Goal: Transaction & Acquisition: Book appointment/travel/reservation

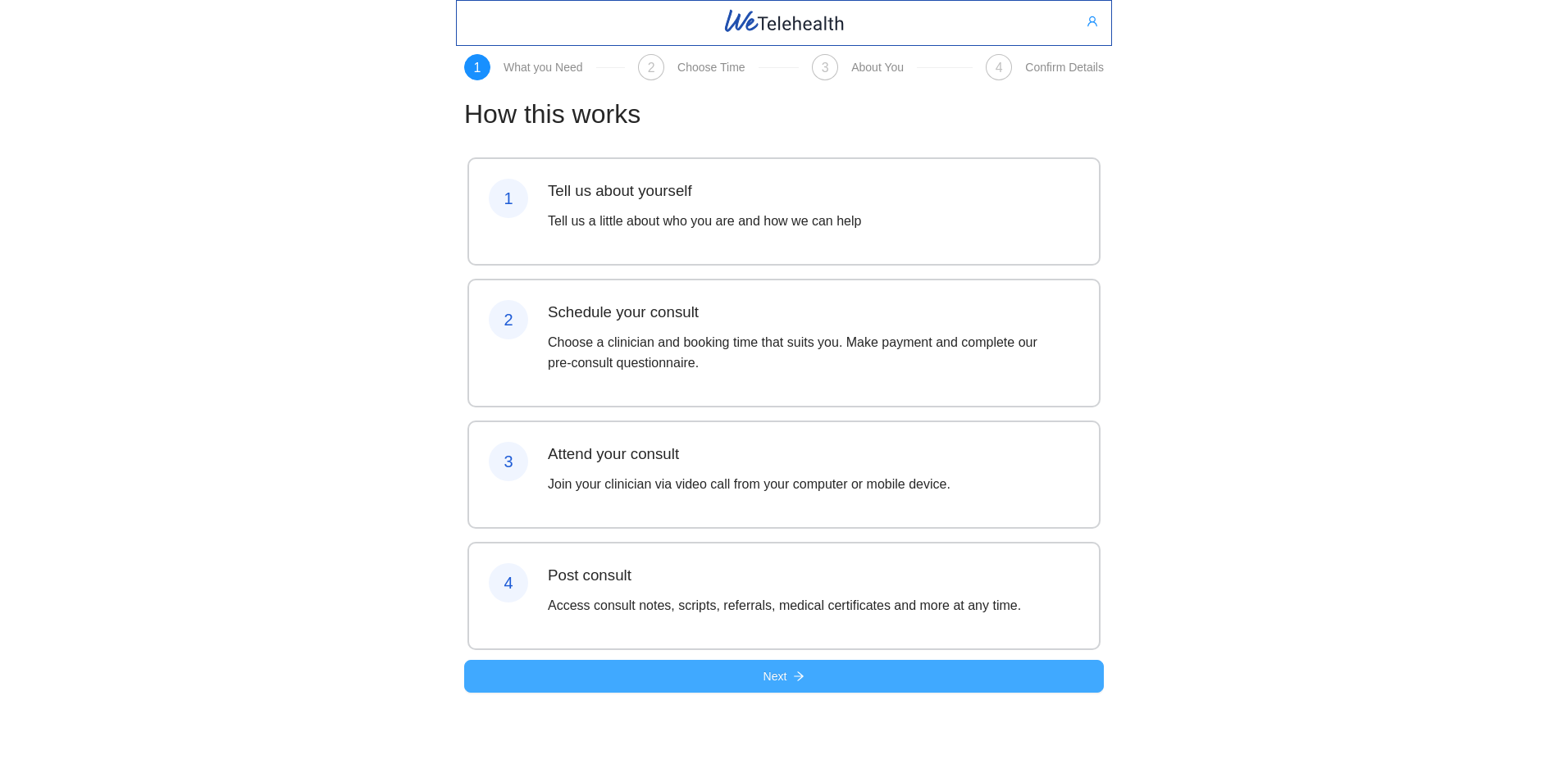
click at [770, 685] on span "Next" at bounding box center [776, 677] width 24 height 18
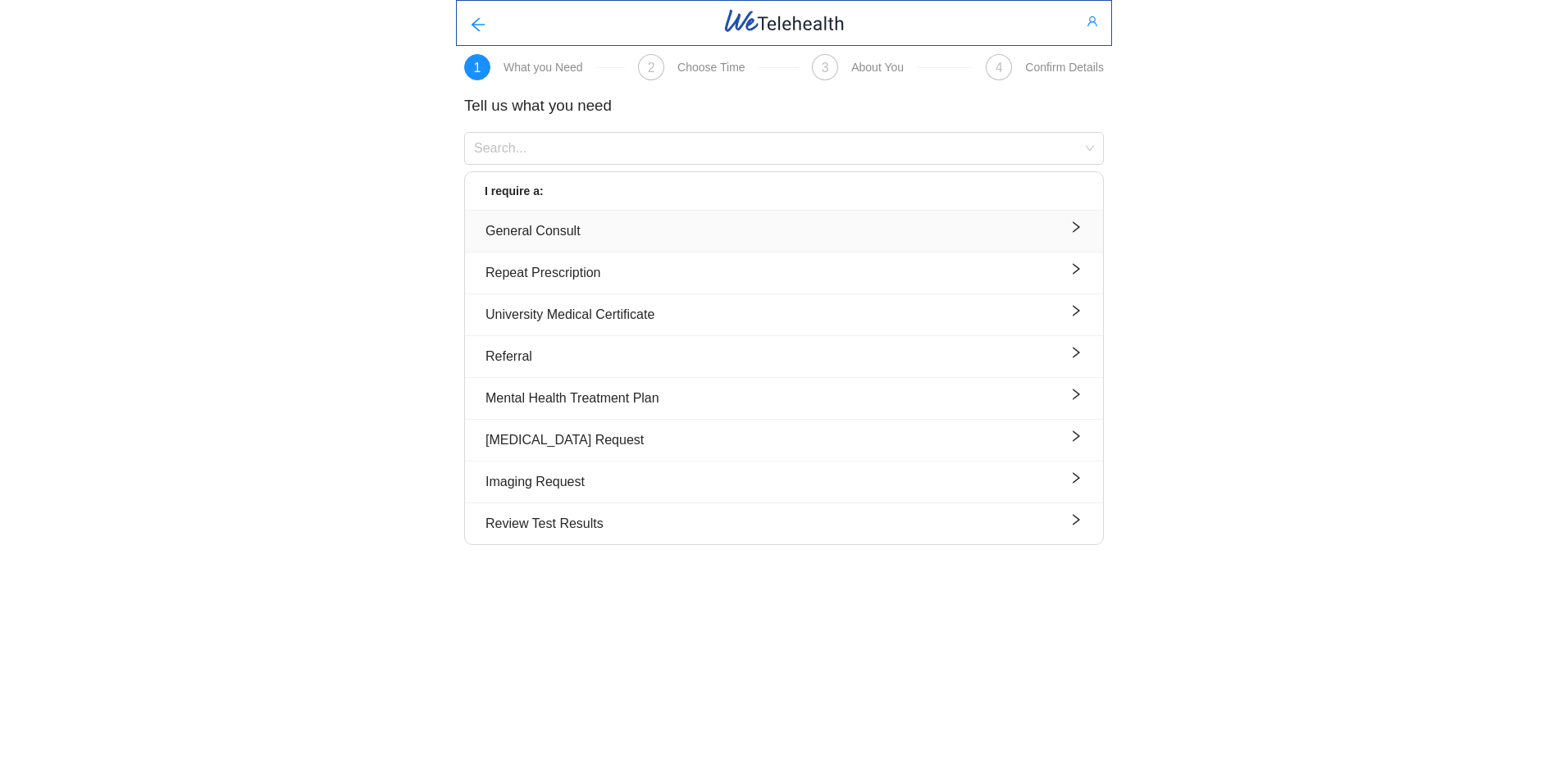
click at [1072, 227] on icon "right" at bounding box center [1075, 227] width 13 height 13
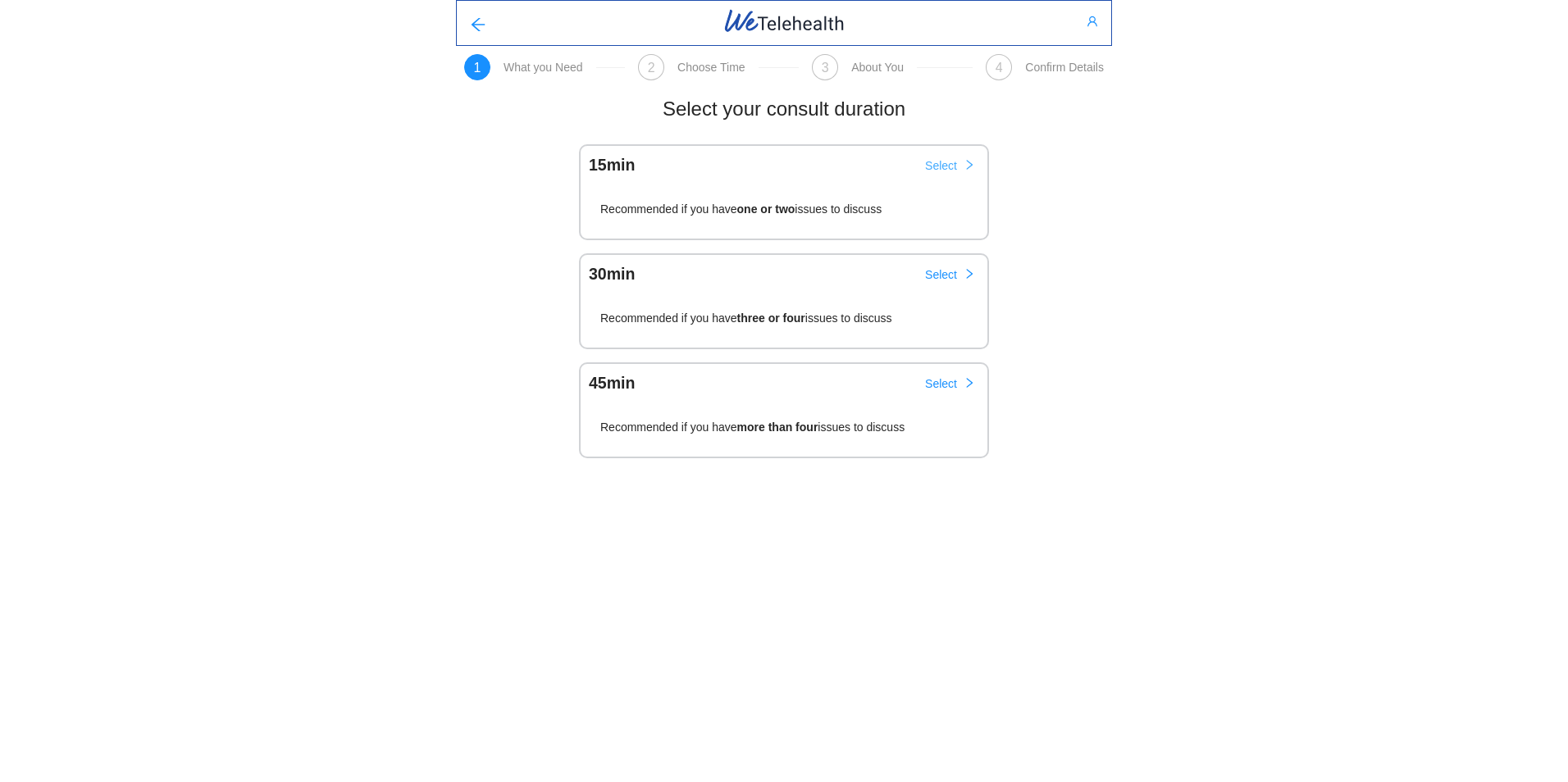
click at [940, 166] on span "Select" at bounding box center [941, 166] width 32 height 18
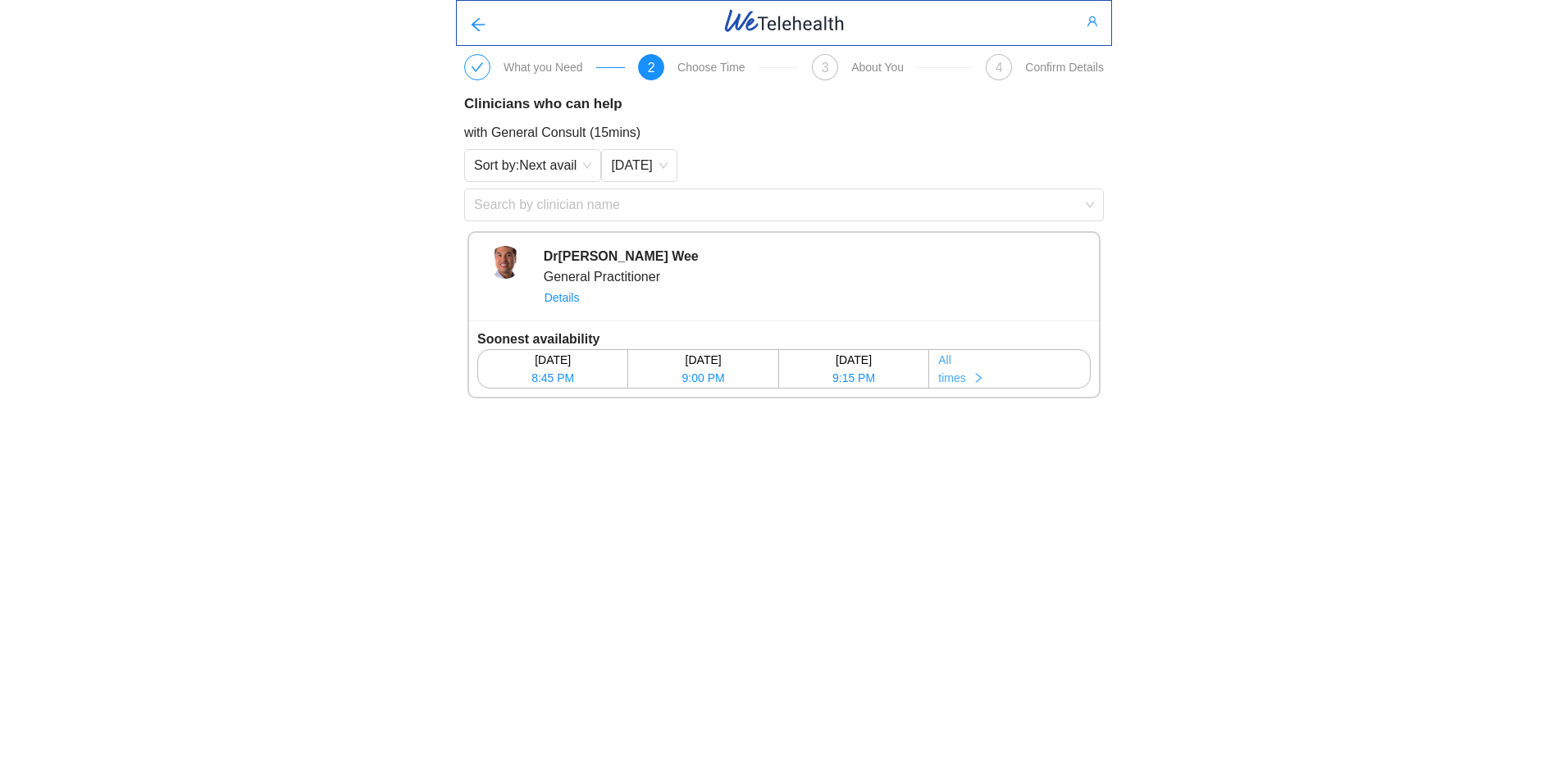
click at [982, 380] on icon "right" at bounding box center [978, 378] width 11 height 11
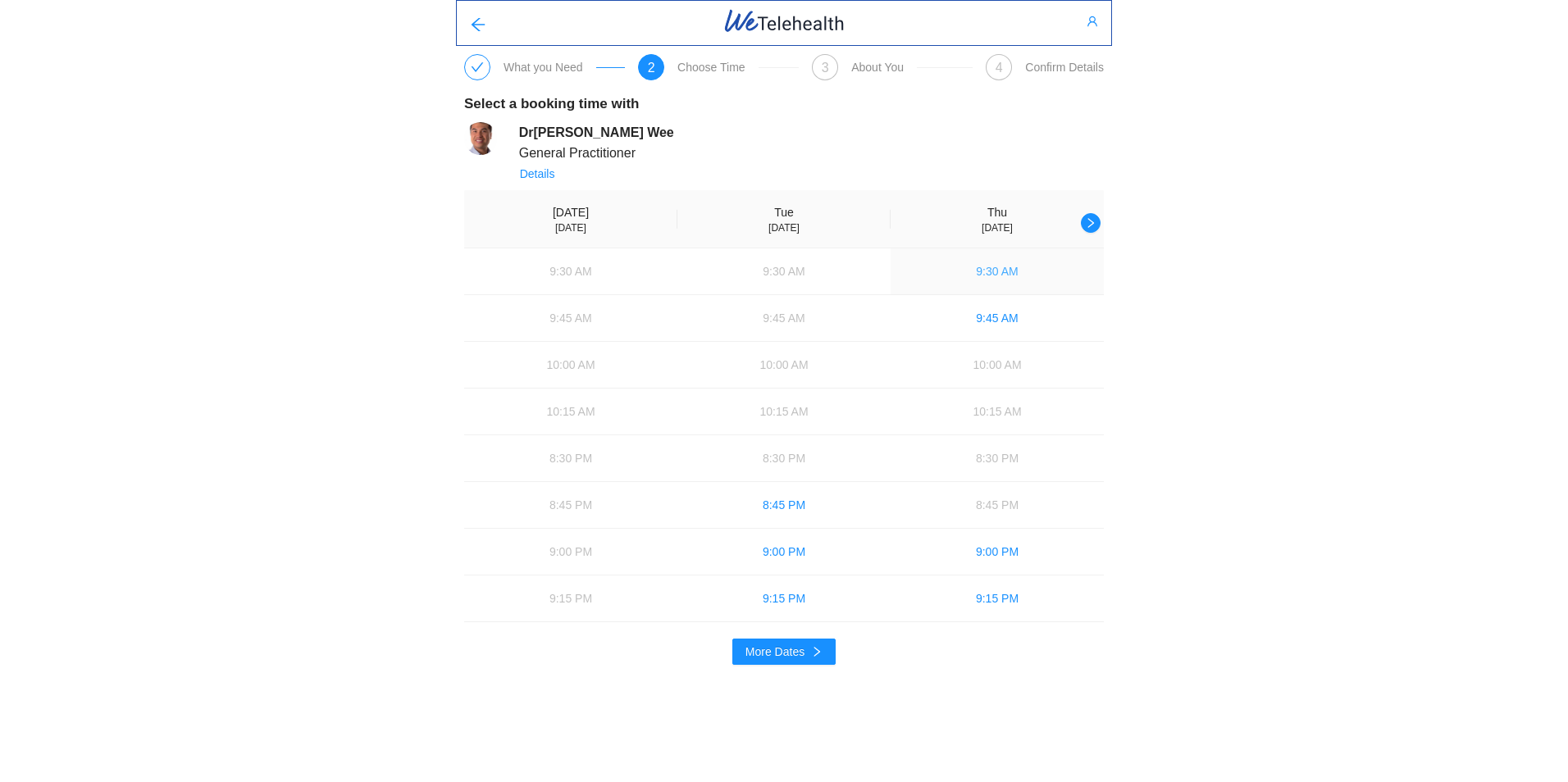
click at [995, 271] on span "9:30 AM" at bounding box center [996, 271] width 42 height 18
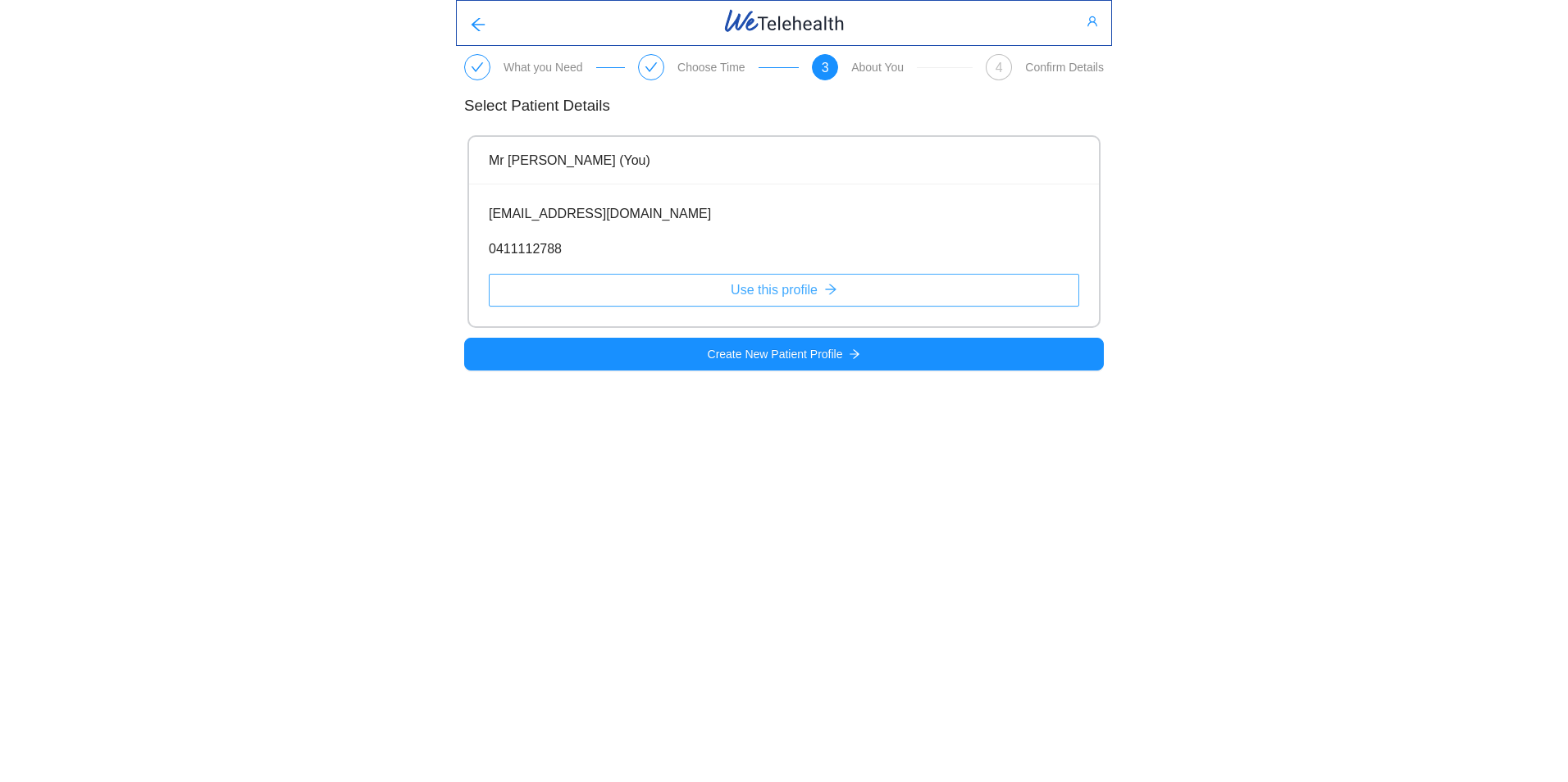
click at [768, 290] on span "Use this profile" at bounding box center [774, 290] width 87 height 20
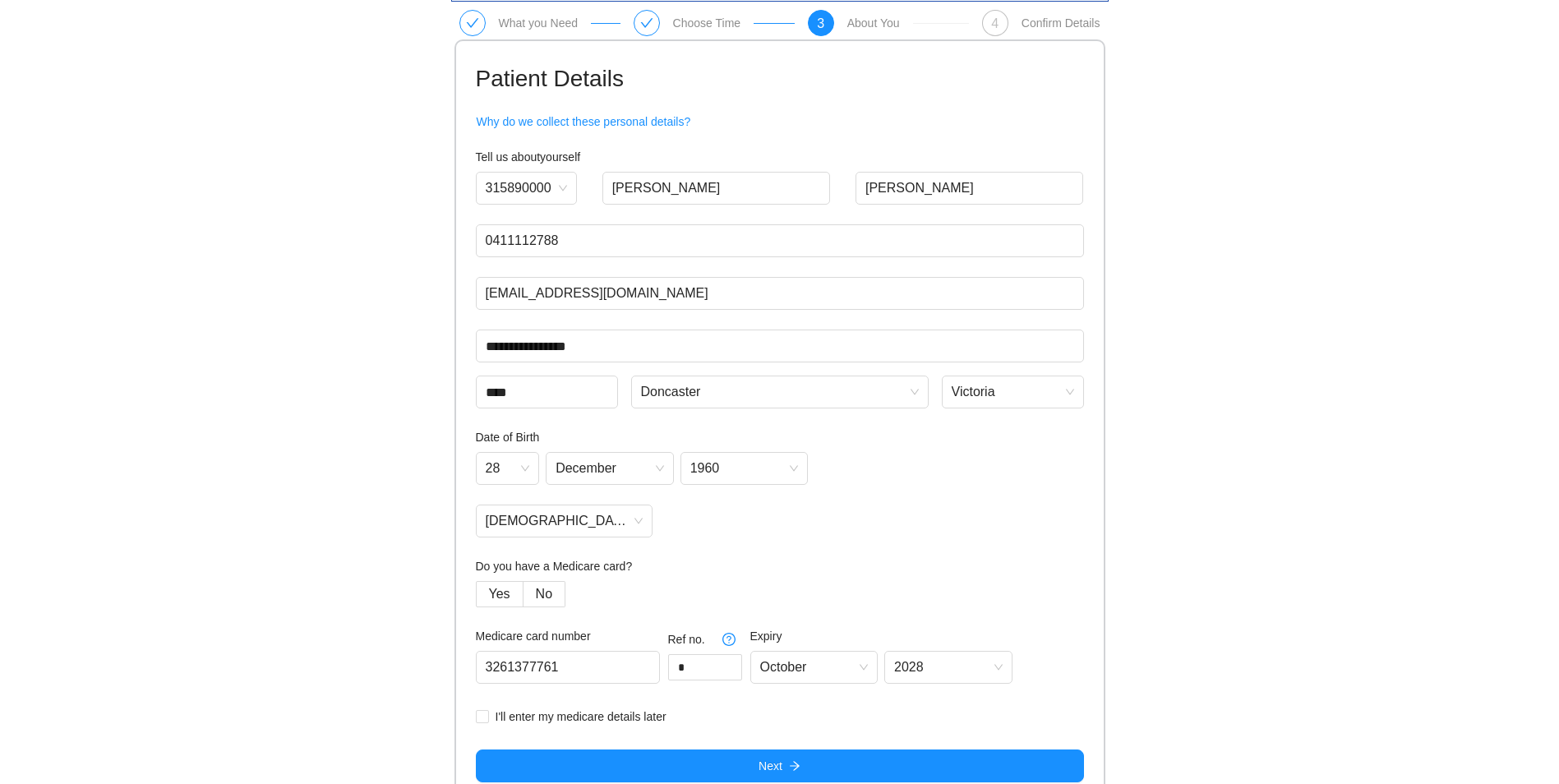
scroll to position [64, 0]
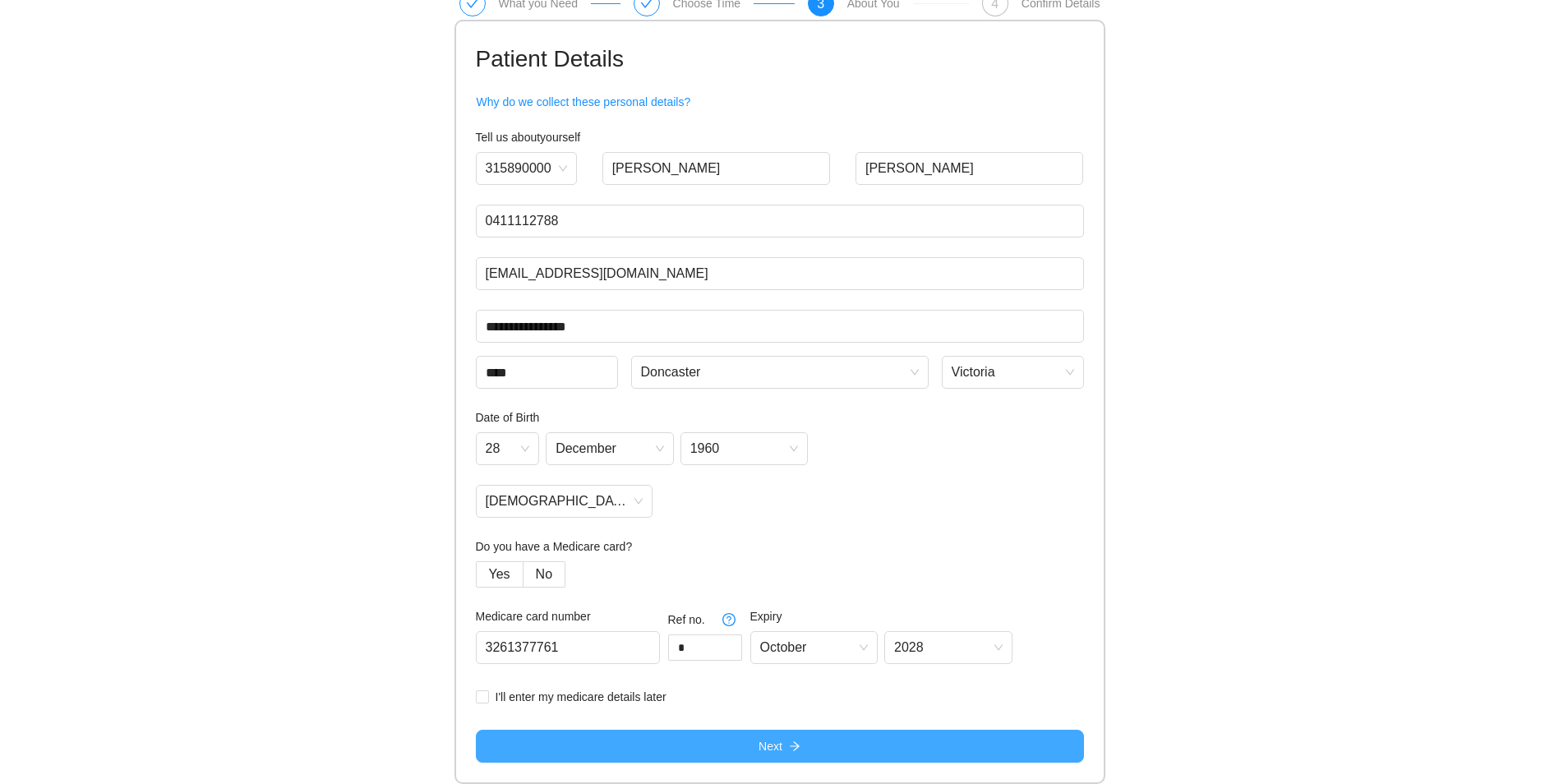
click at [770, 749] on span "Next" at bounding box center [771, 746] width 24 height 18
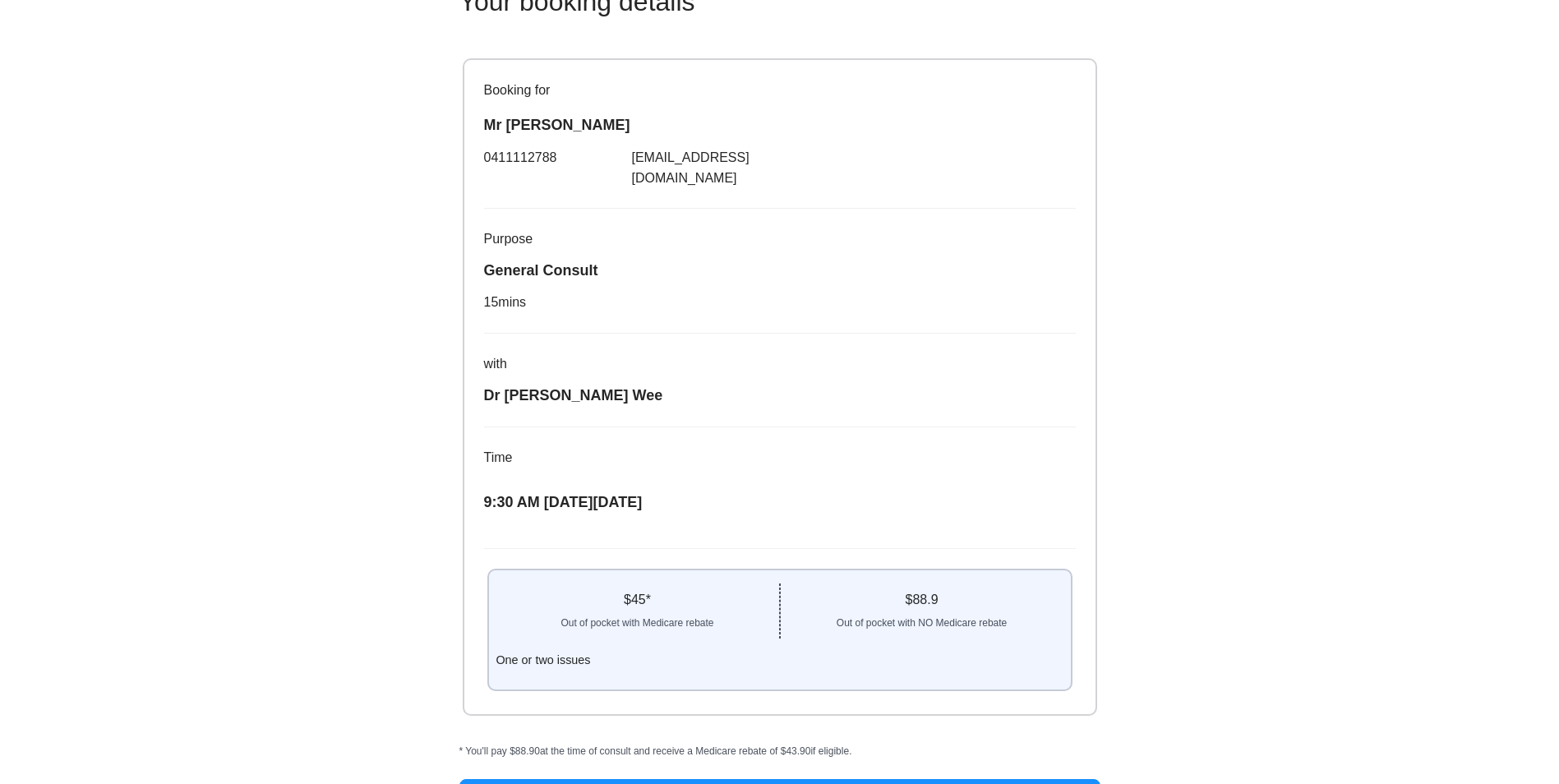
scroll to position [133, 0]
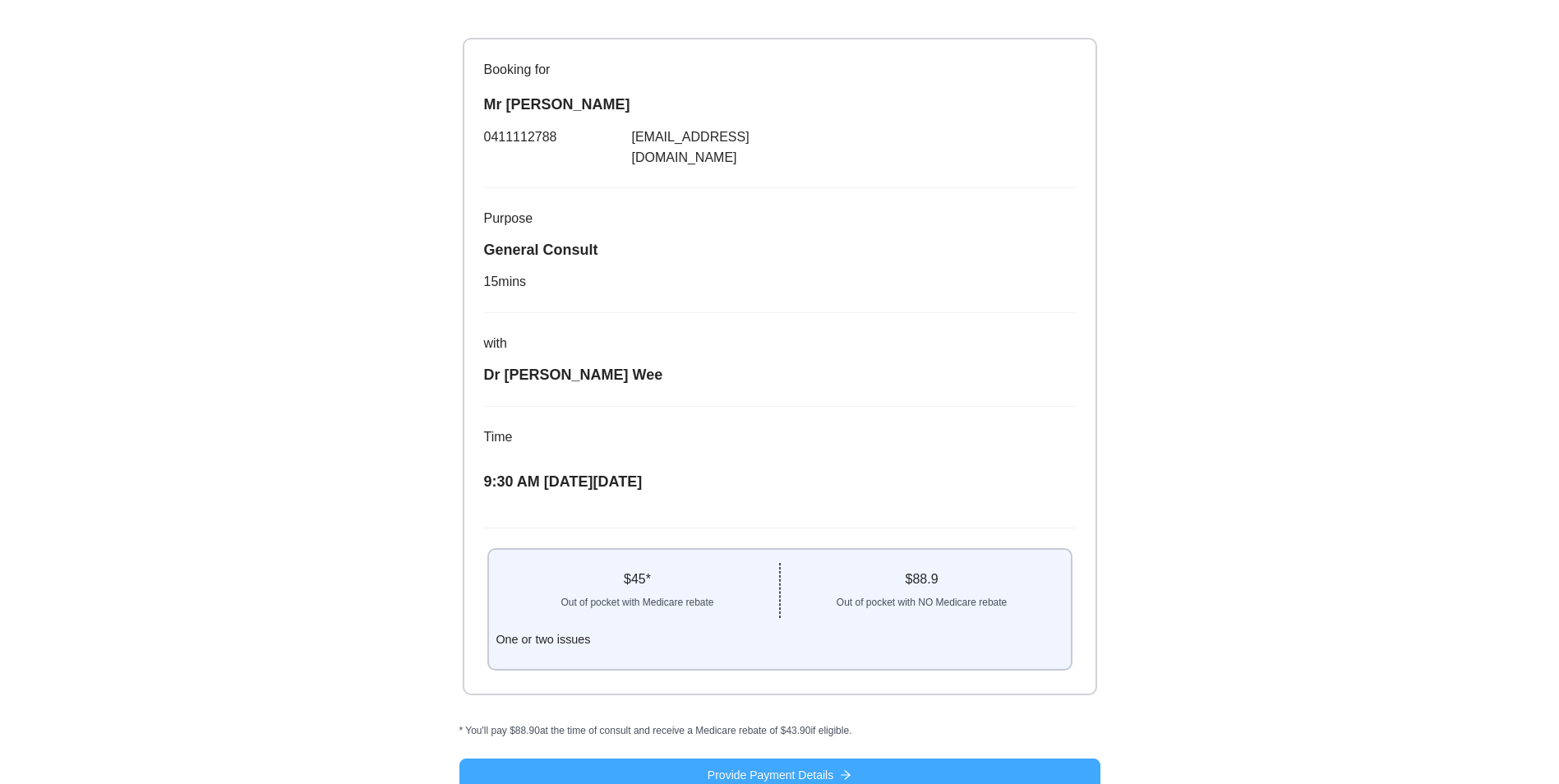
click at [774, 766] on span "Provide Payment Details" at bounding box center [770, 776] width 126 height 18
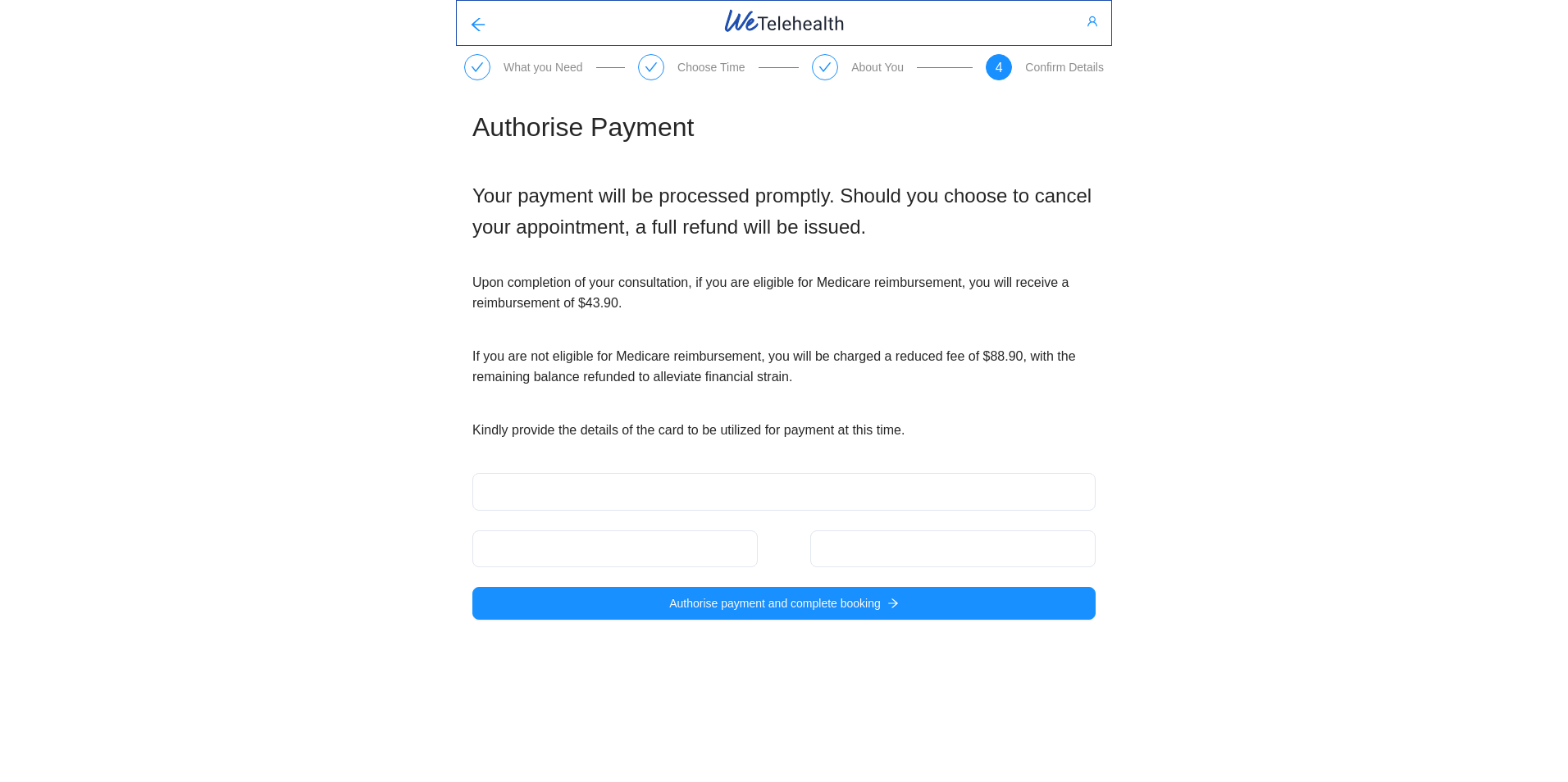
drag, startPoint x: 434, startPoint y: 601, endPoint x: 435, endPoint y: 591, distance: 10.0
click at [435, 599] on div "What you Need Choose Time About You 4 Confirm Details Authorise Payment Your pa…" at bounding box center [784, 323] width 1568 height 646
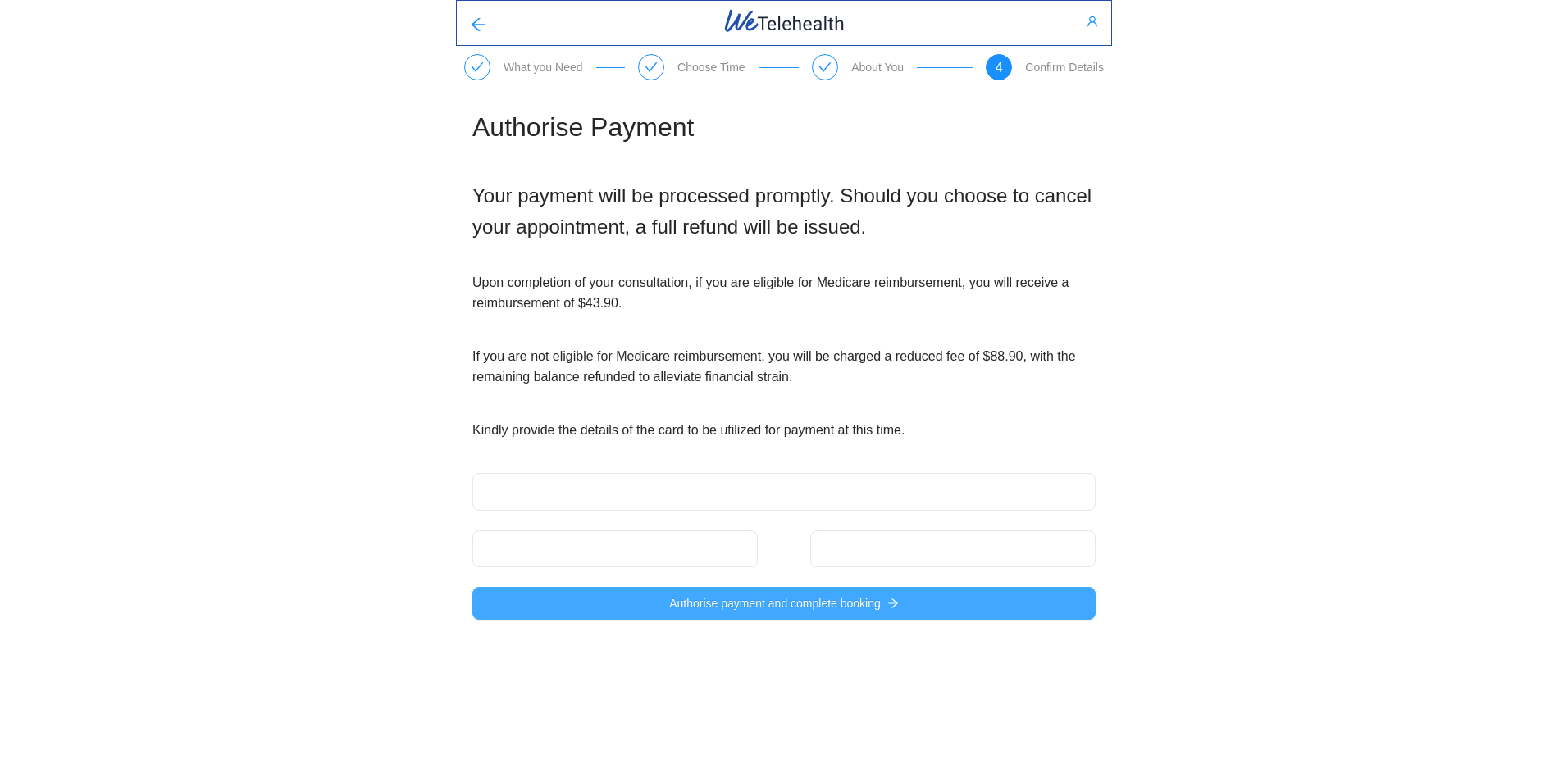
click at [754, 603] on span "Authorise payment and complete booking" at bounding box center [774, 604] width 211 height 18
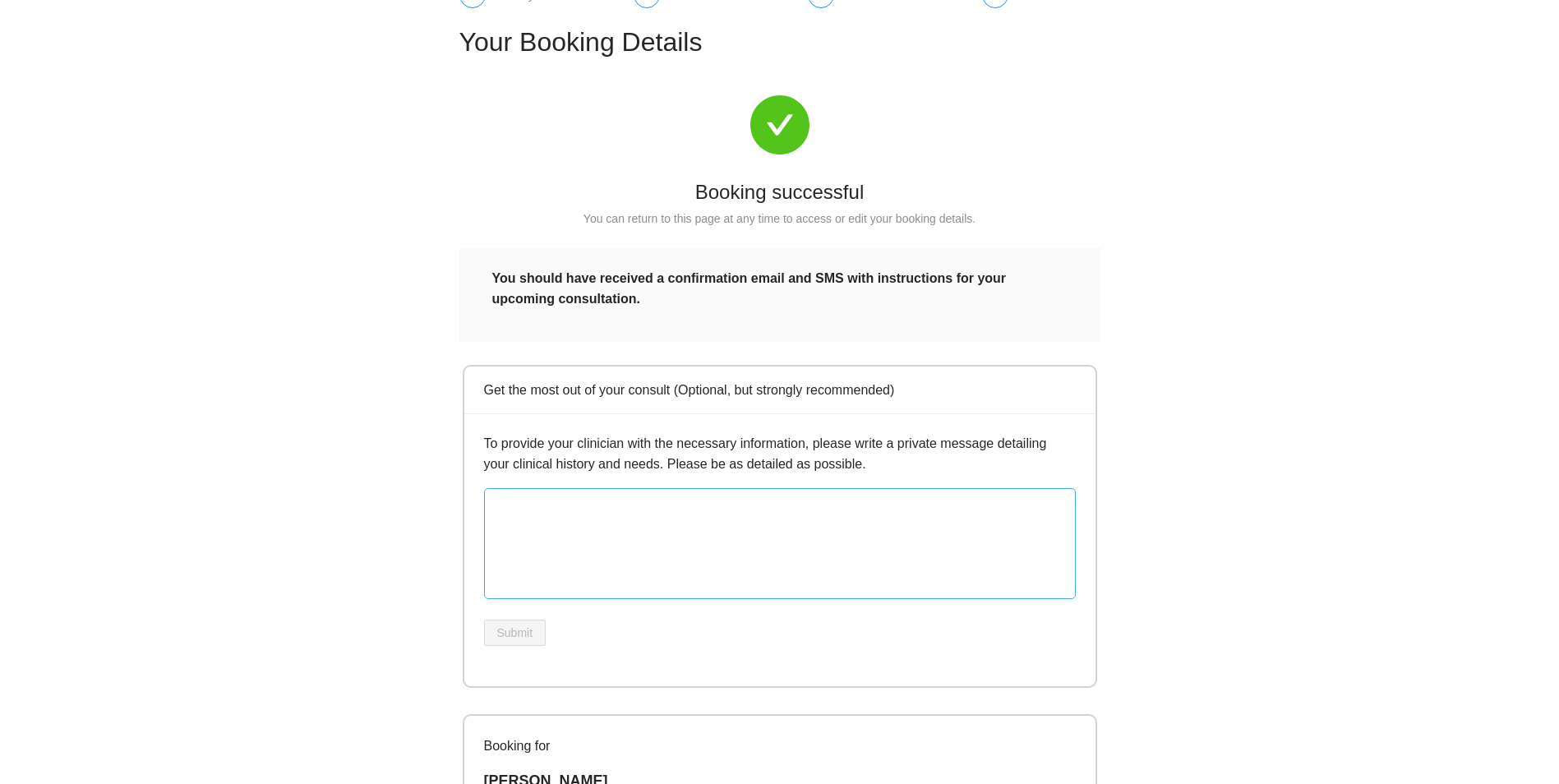
scroll to position [55, 0]
